Goal: Task Accomplishment & Management: Manage account settings

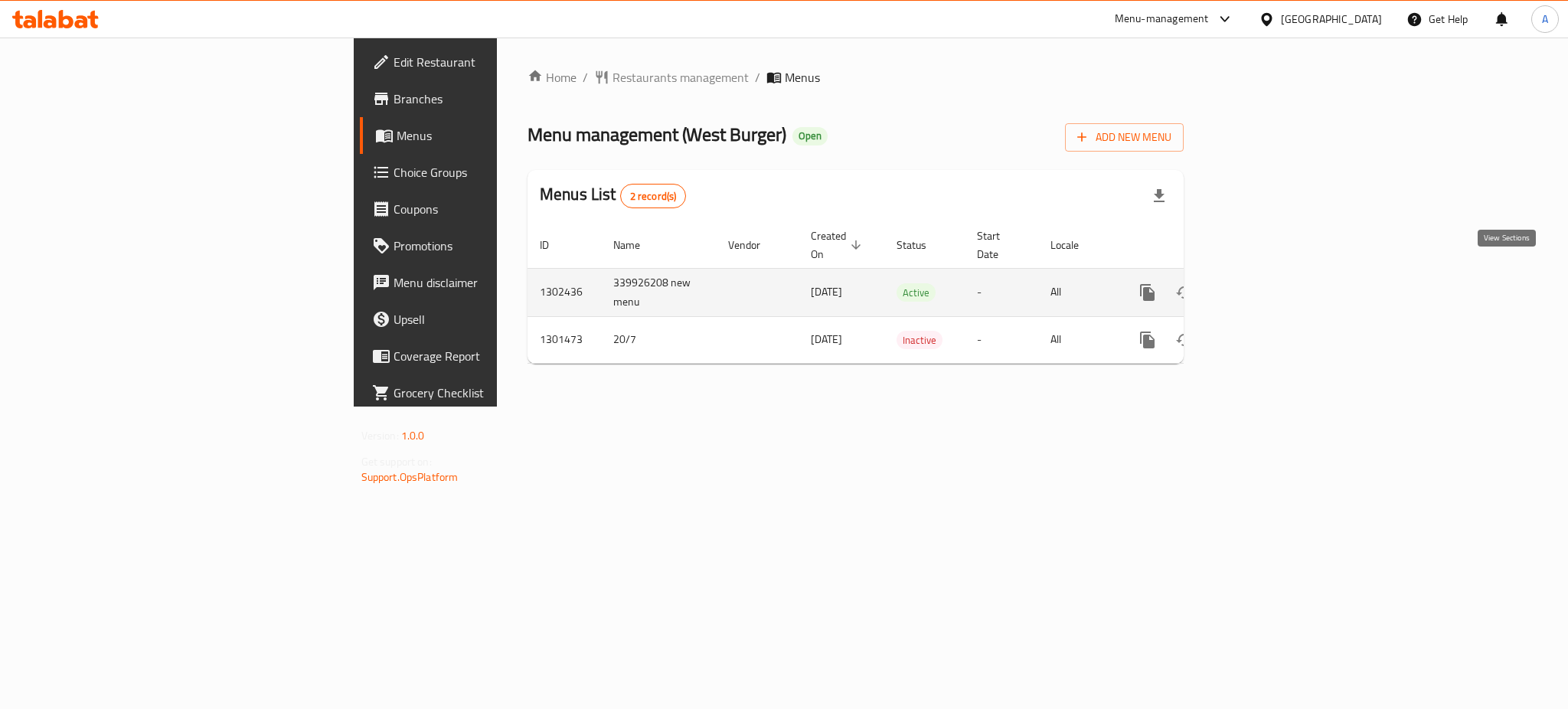
click at [1265, 286] on icon "enhanced table" at bounding box center [1258, 293] width 14 height 14
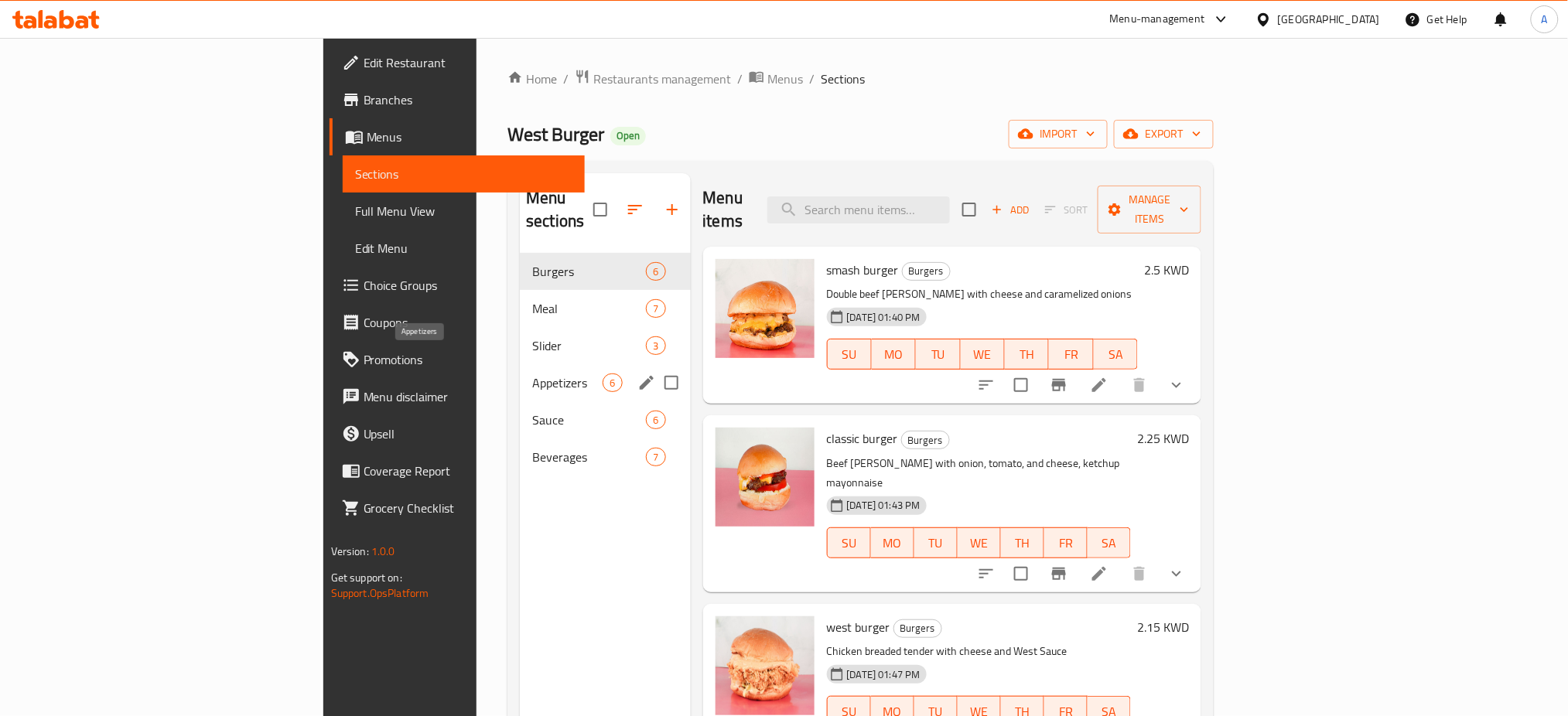
click at [532, 374] on span "Appetizers" at bounding box center [567, 383] width 71 height 19
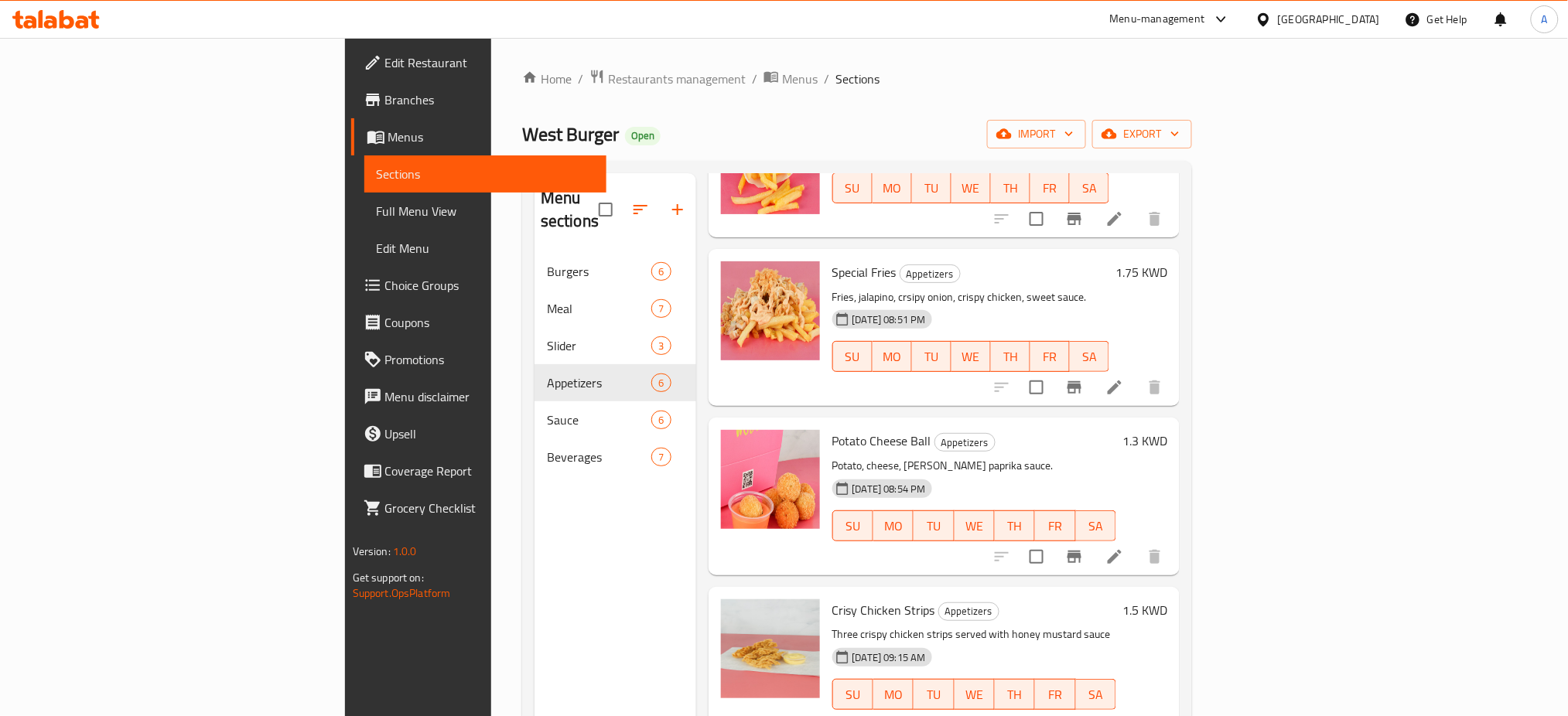
scroll to position [216, 0]
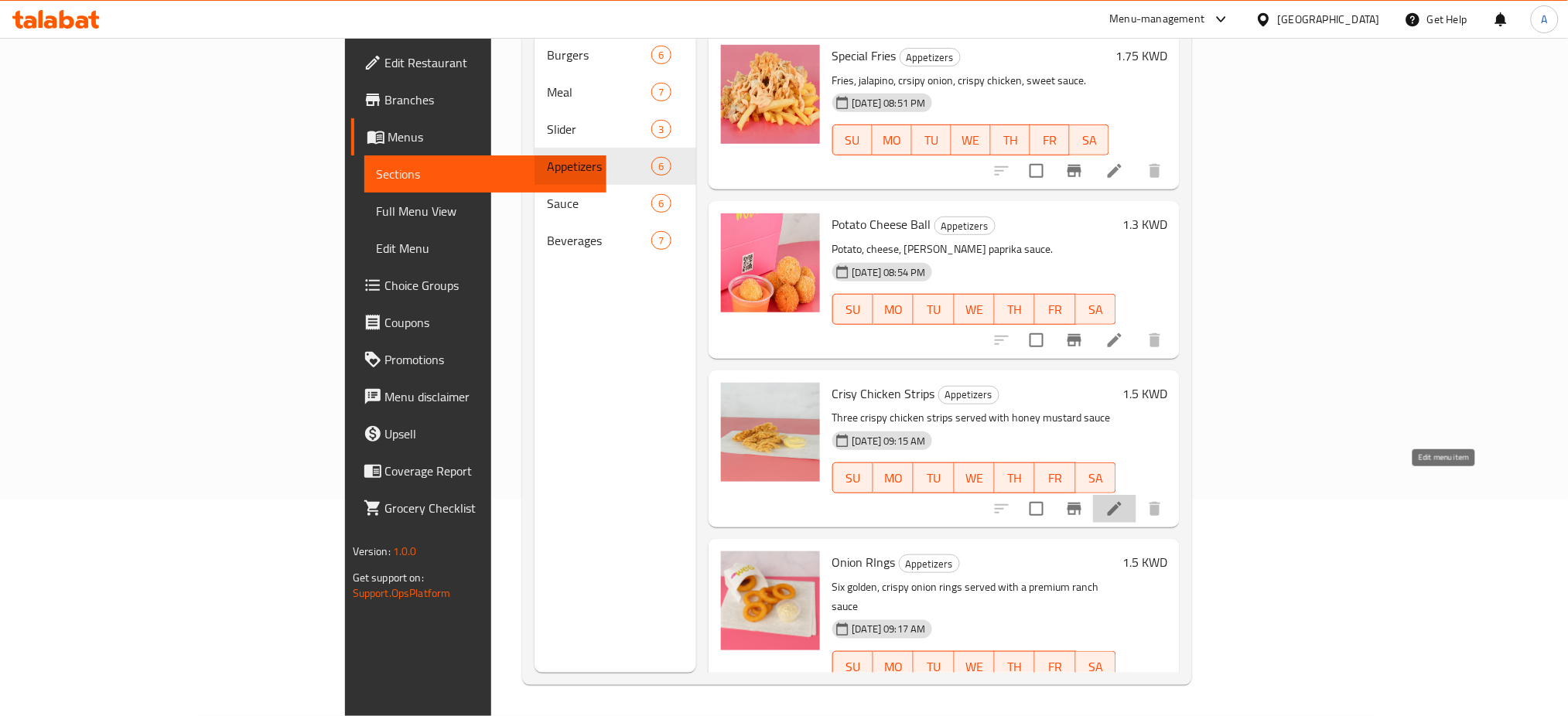
click at [1122, 501] on icon at bounding box center [1114, 508] width 14 height 14
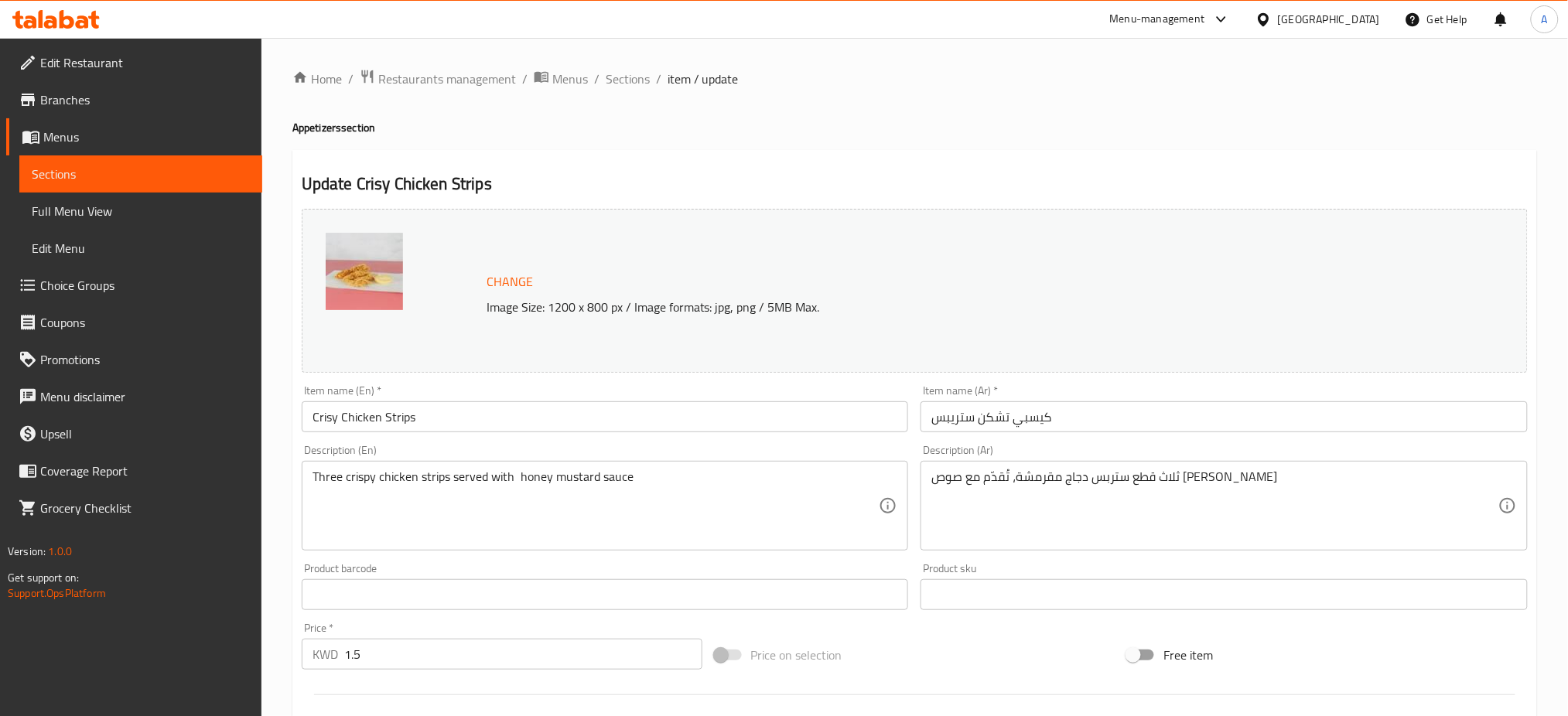
click at [1037, 421] on input "كيسبي تشكن ستريبس" at bounding box center [1224, 417] width 607 height 31
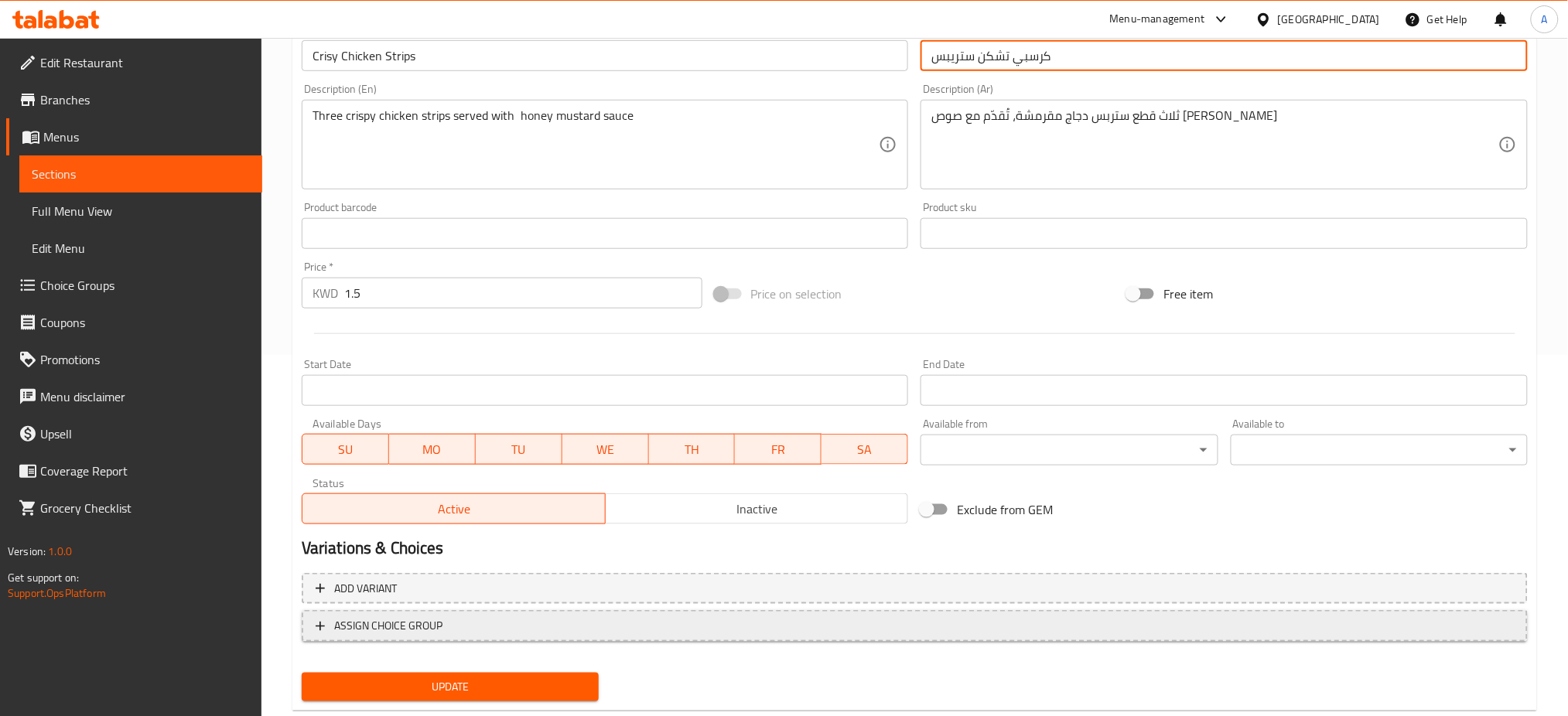
scroll to position [397, 0]
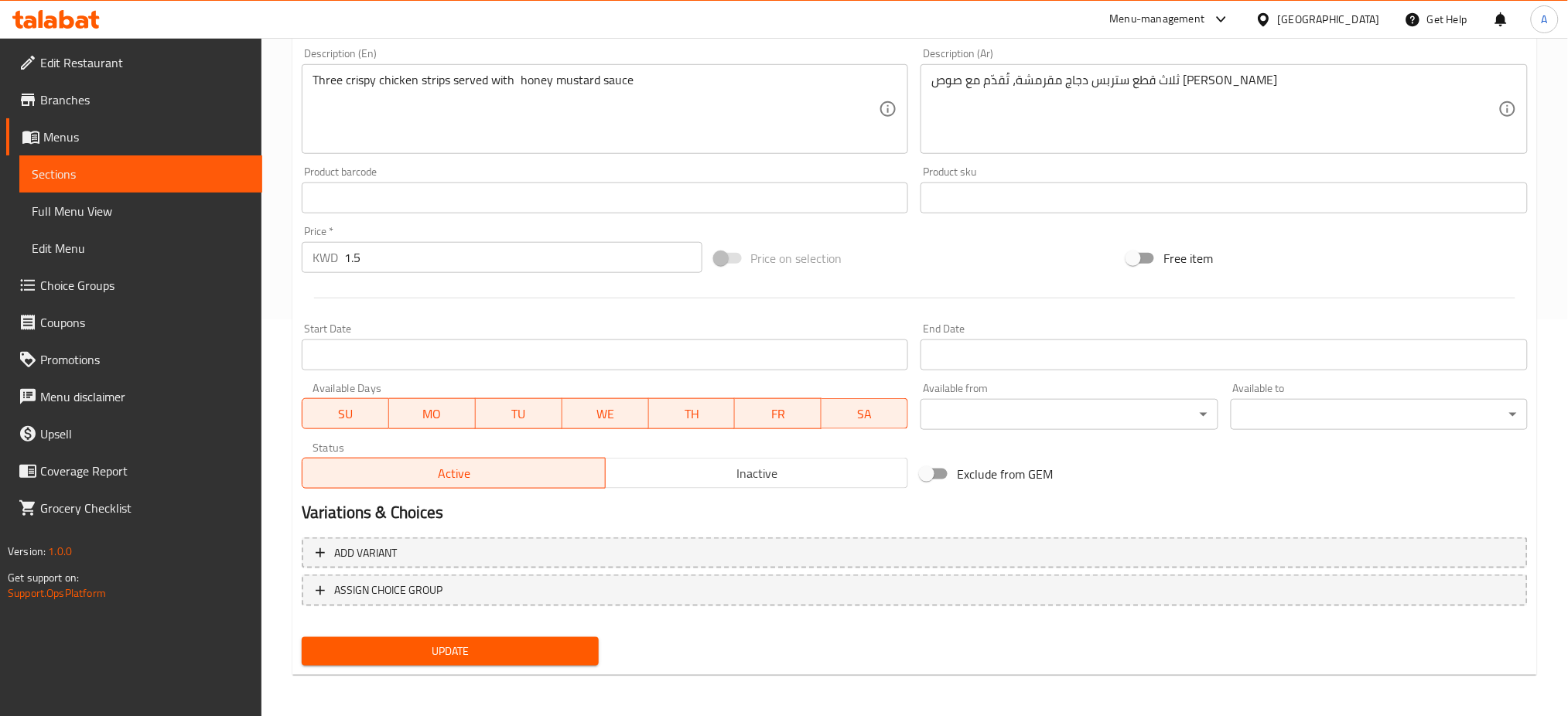
type input "كرسبي تشكن ستريبس"
click at [449, 642] on span "Update" at bounding box center [450, 651] width 272 height 20
